Goal: Task Accomplishment & Management: Use online tool/utility

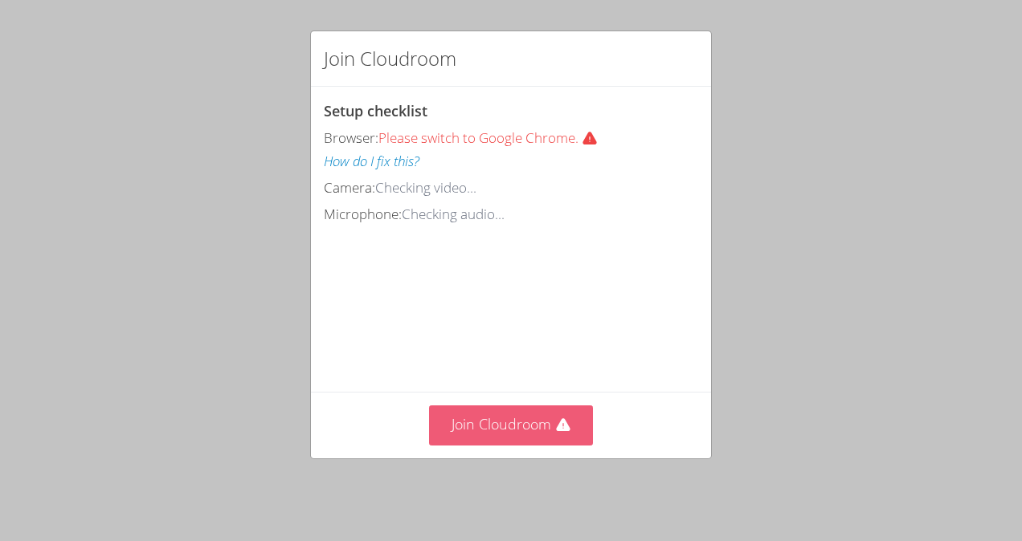
click at [533, 419] on button "Join Cloudroom" at bounding box center [511, 425] width 165 height 39
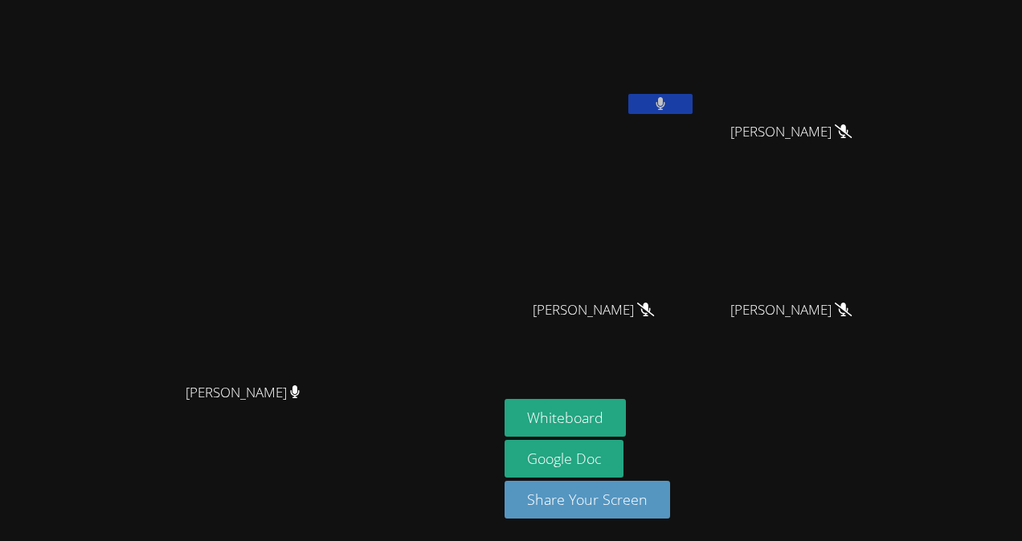
click at [666, 105] on icon at bounding box center [661, 104] width 10 height 14
click at [668, 105] on icon at bounding box center [660, 104] width 17 height 14
click at [666, 105] on icon at bounding box center [661, 104] width 10 height 14
click at [692, 107] on button at bounding box center [660, 104] width 64 height 20
click at [692, 105] on button at bounding box center [660, 104] width 64 height 20
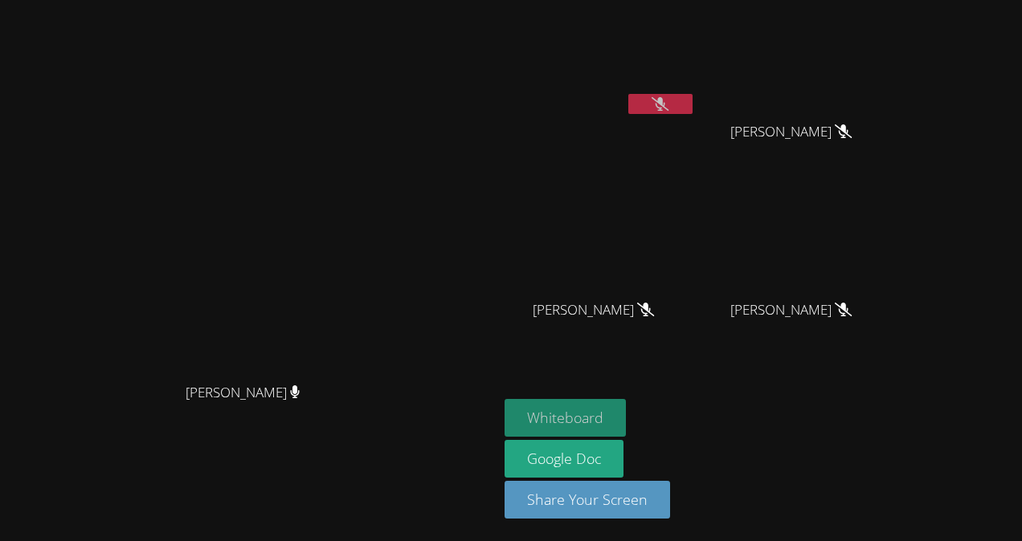
click at [571, 418] on button "Whiteboard" at bounding box center [565, 418] width 121 height 38
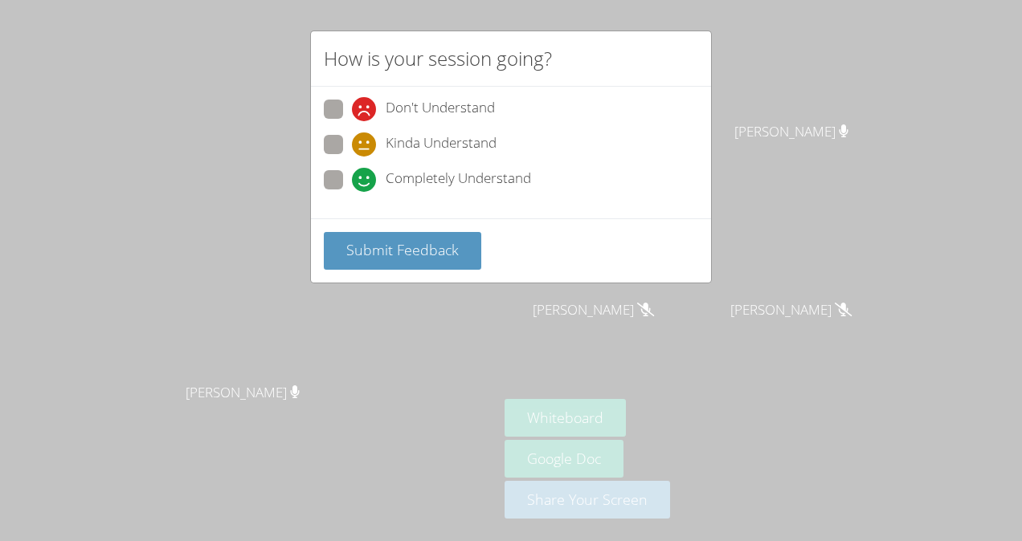
click at [384, 181] on div "Completely Understand" at bounding box center [441, 180] width 179 height 24
click at [366, 181] on input "Completely Understand" at bounding box center [359, 177] width 14 height 14
radio input "true"
click at [405, 249] on span "Submit Feedback" at bounding box center [402, 249] width 112 height 19
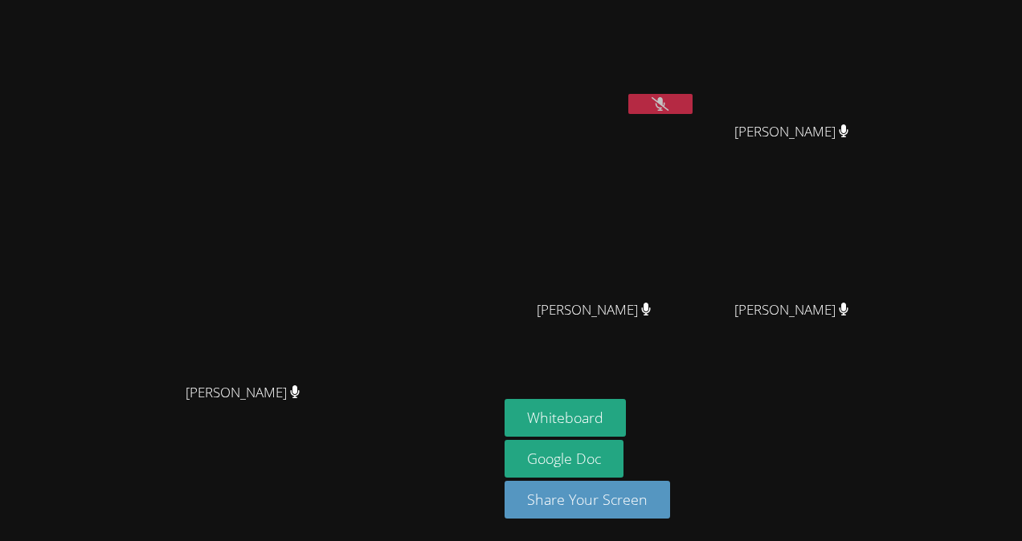
click at [692, 101] on button at bounding box center [660, 104] width 64 height 20
